Goal: Navigation & Orientation: Find specific page/section

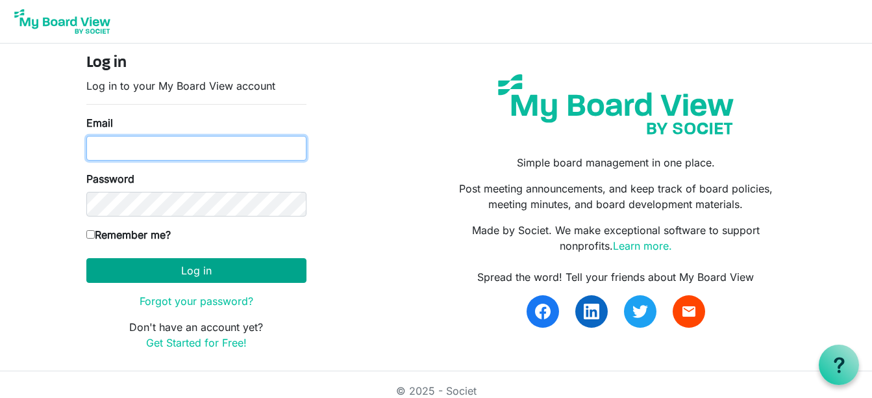
type input "[EMAIL_ADDRESS][DOMAIN_NAME]"
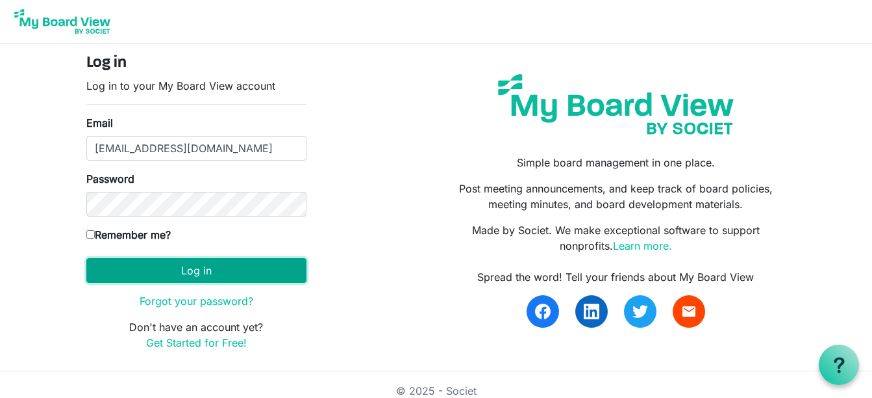
click at [136, 260] on button "Log in" at bounding box center [196, 270] width 220 height 25
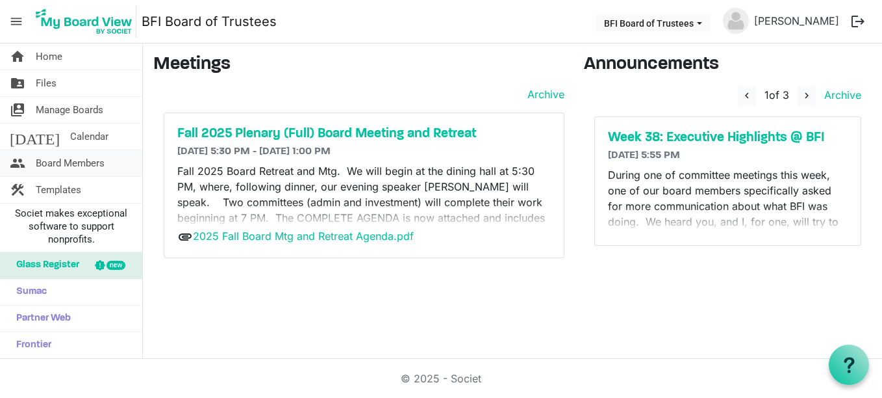
click at [65, 160] on span "Board Members" at bounding box center [70, 163] width 69 height 26
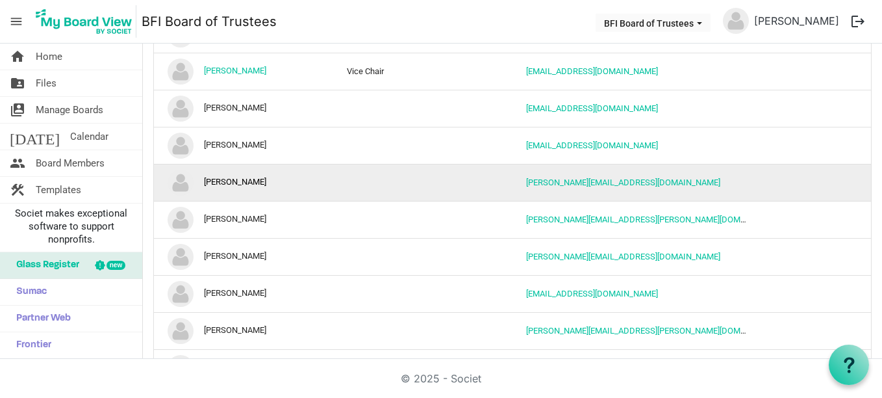
scroll to position [114, 0]
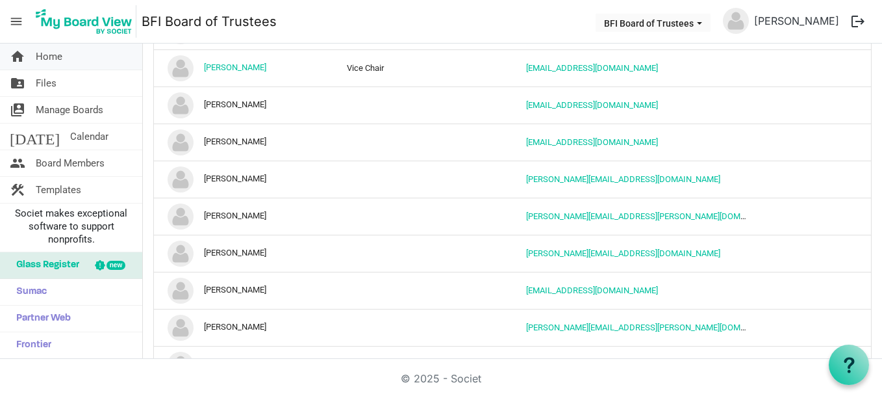
click at [51, 49] on span "Home" at bounding box center [49, 57] width 27 height 26
